Goal: Information Seeking & Learning: Learn about a topic

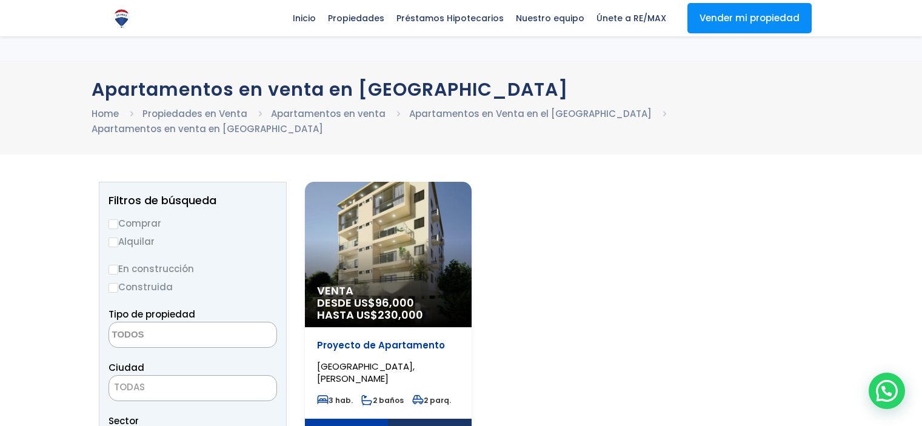
select select
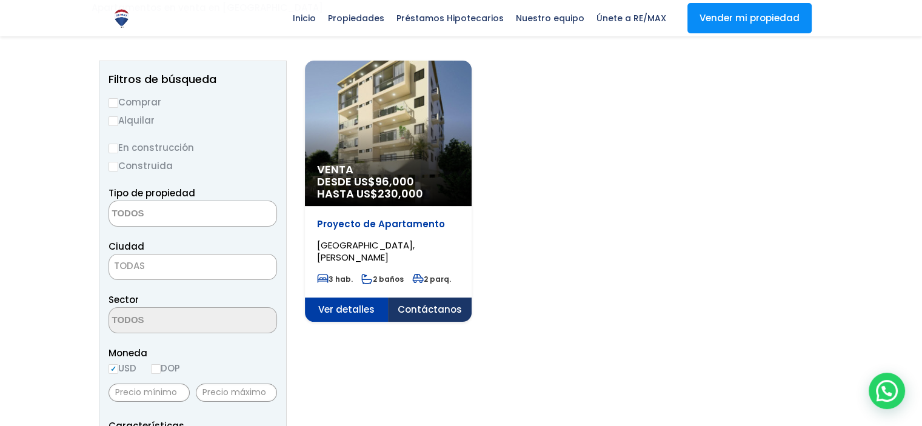
click at [372, 239] on span "[GEOGRAPHIC_DATA], [PERSON_NAME]" at bounding box center [366, 251] width 98 height 25
click at [374, 218] on p "Proyecto de Apartamento" at bounding box center [388, 224] width 142 height 12
click at [363, 239] on span "COSTA CARIBE, SANTO DOMINGO DE GUZMÁN" at bounding box center [366, 251] width 98 height 25
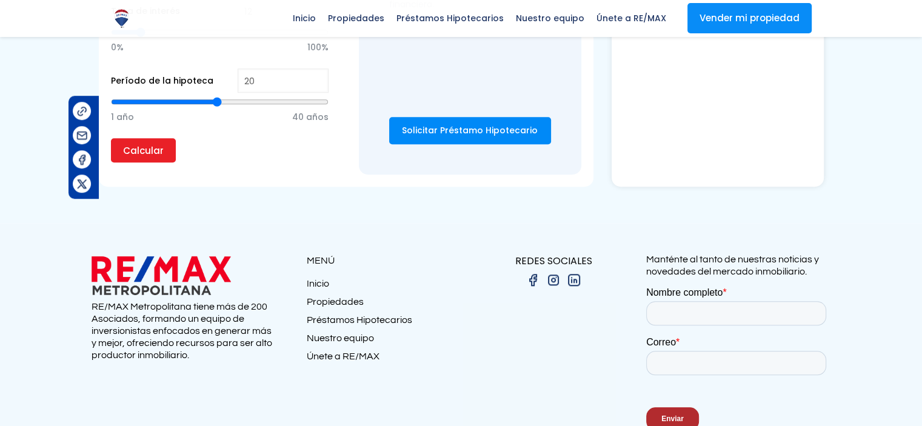
select select "US"
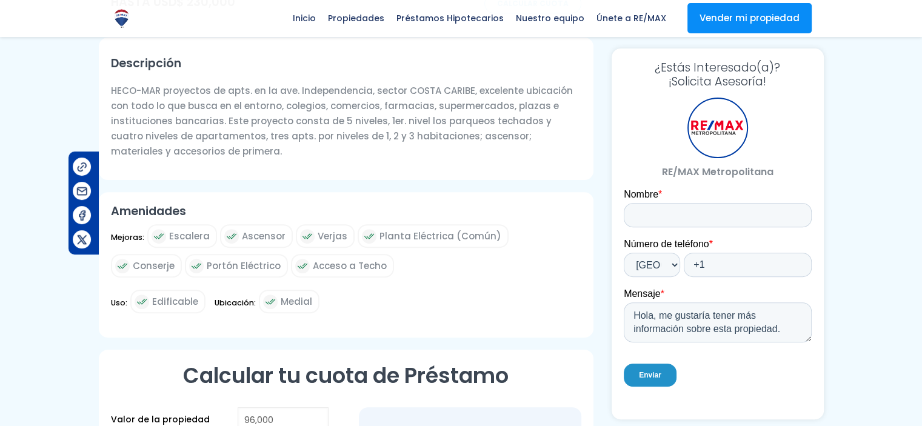
scroll to position [263, 0]
